Goal: Navigation & Orientation: Find specific page/section

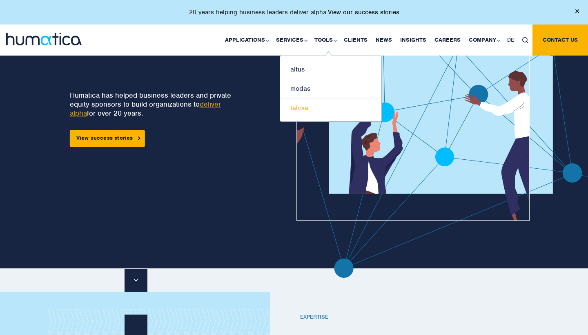
scroll to position [65, 0]
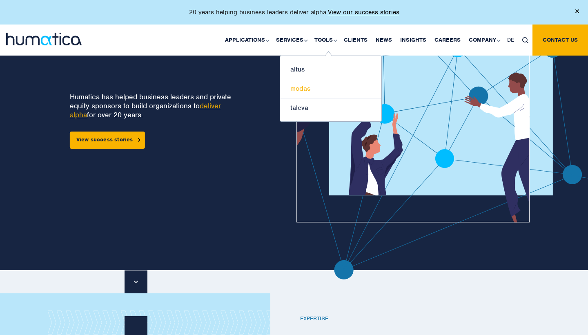
click at [302, 87] on link "modas" at bounding box center [330, 88] width 101 height 19
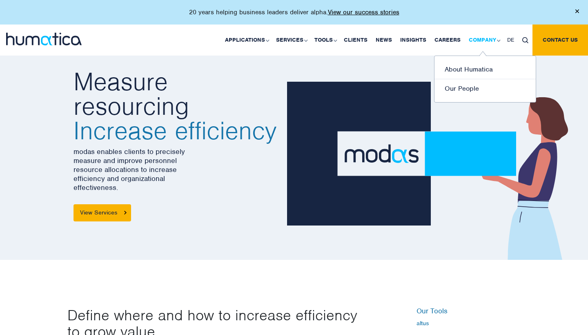
click at [471, 42] on link "Company" at bounding box center [483, 39] width 38 height 31
click at [453, 75] on link "About Humatica" at bounding box center [484, 69] width 101 height 19
click at [453, 69] on link "About Humatica" at bounding box center [484, 69] width 101 height 19
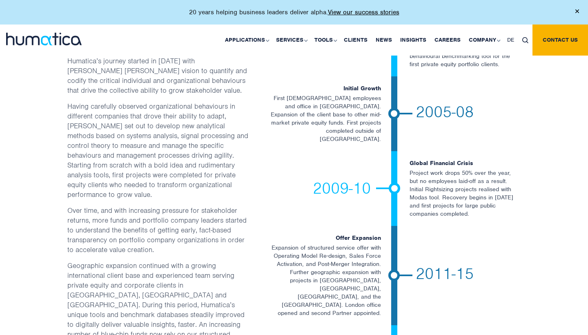
scroll to position [1463, 0]
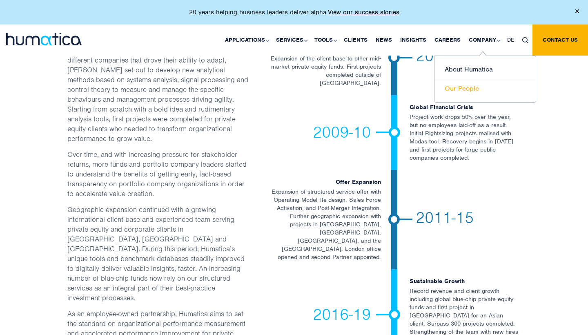
click at [465, 89] on link "Our People" at bounding box center [484, 88] width 101 height 19
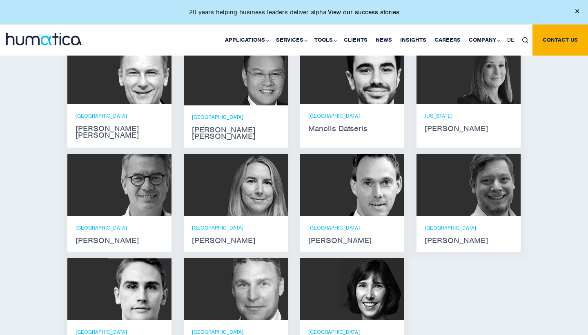
scroll to position [537, 0]
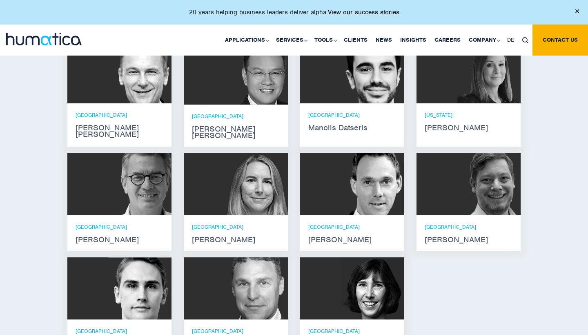
click at [359, 223] on div "MUNICH Andreas Knobloch" at bounding box center [352, 233] width 88 height 20
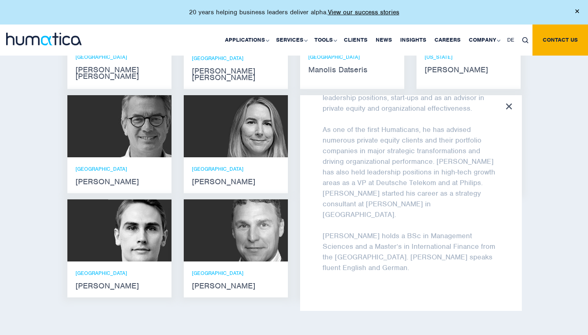
scroll to position [65, 0]
click at [511, 103] on icon at bounding box center [509, 106] width 6 height 6
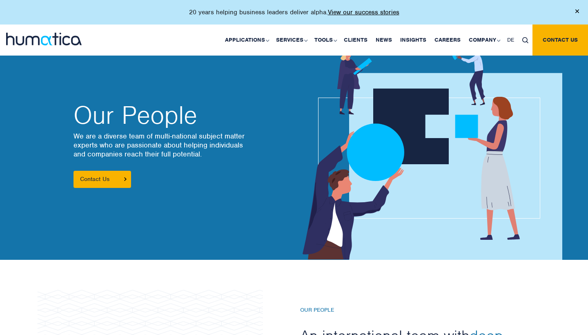
scroll to position [0, 0]
